Goal: Find specific page/section: Find specific page/section

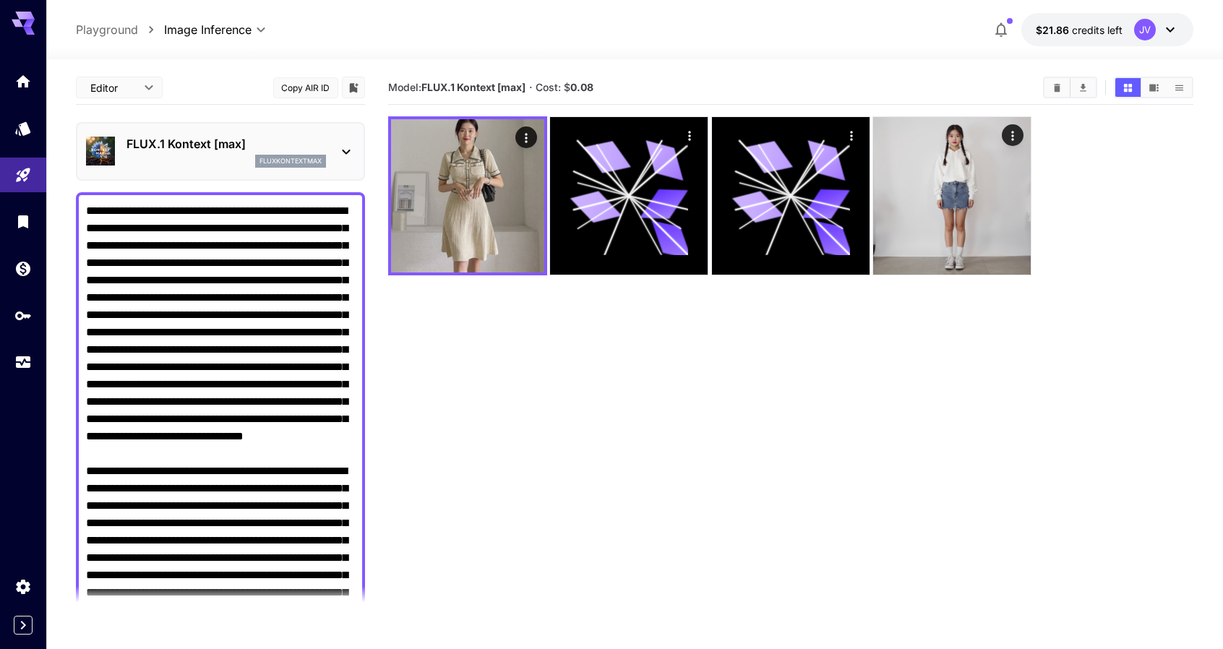
scroll to position [1364, 0]
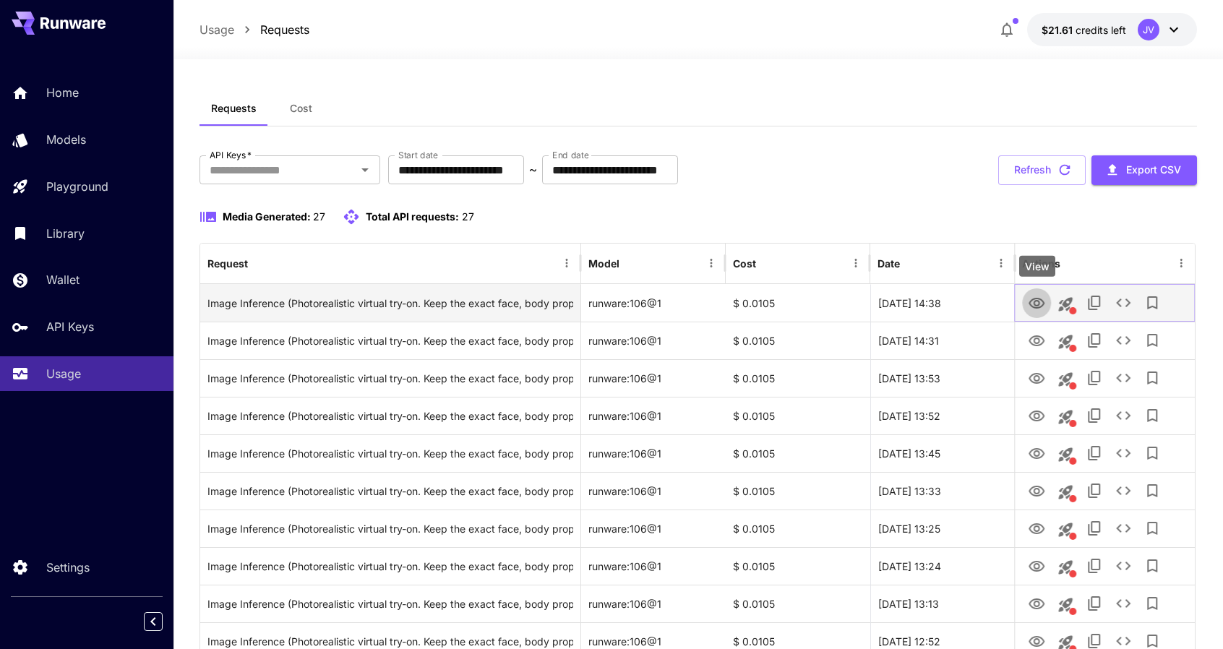
click at [1042, 308] on icon "View" at bounding box center [1035, 303] width 17 height 17
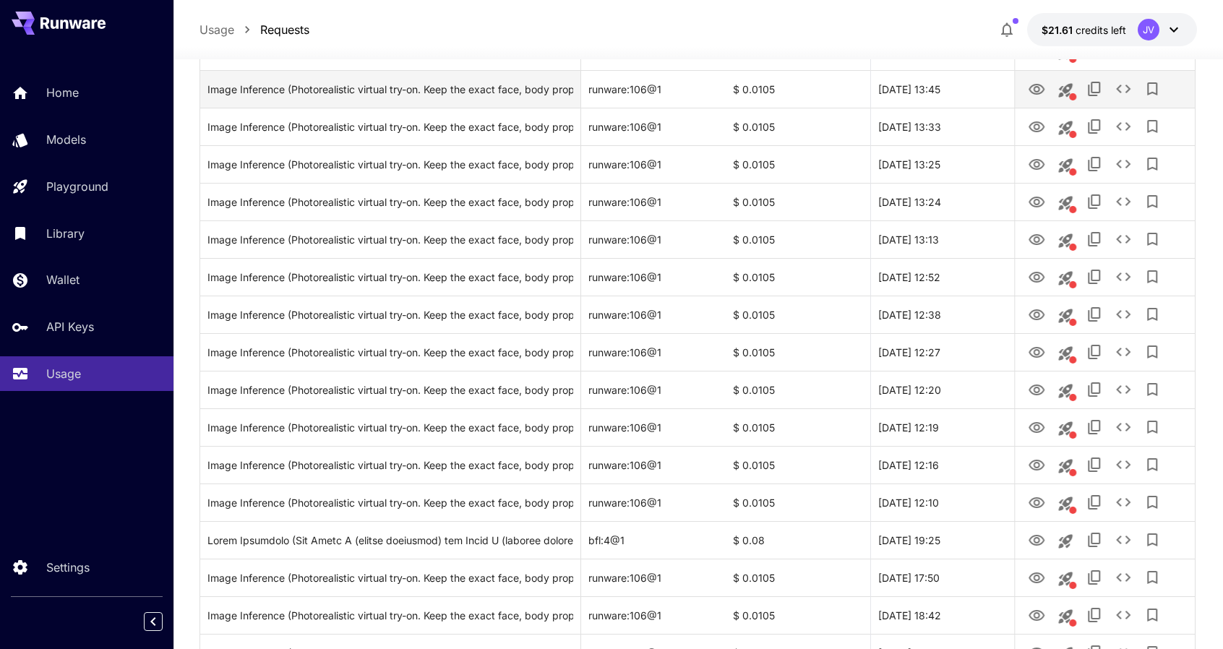
scroll to position [369, 0]
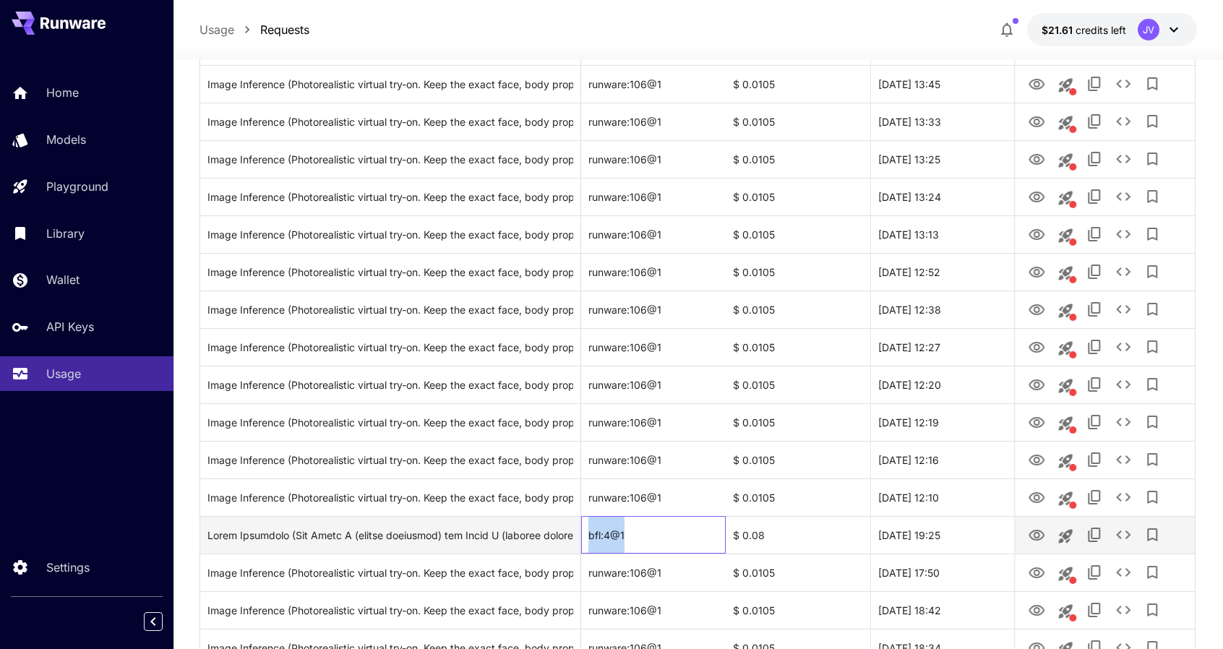
drag, startPoint x: 627, startPoint y: 534, endPoint x: 588, endPoint y: 535, distance: 39.0
click at [588, 535] on div "bfl:4@1" at bounding box center [653, 535] width 145 height 38
